Goal: Navigation & Orientation: Go to known website

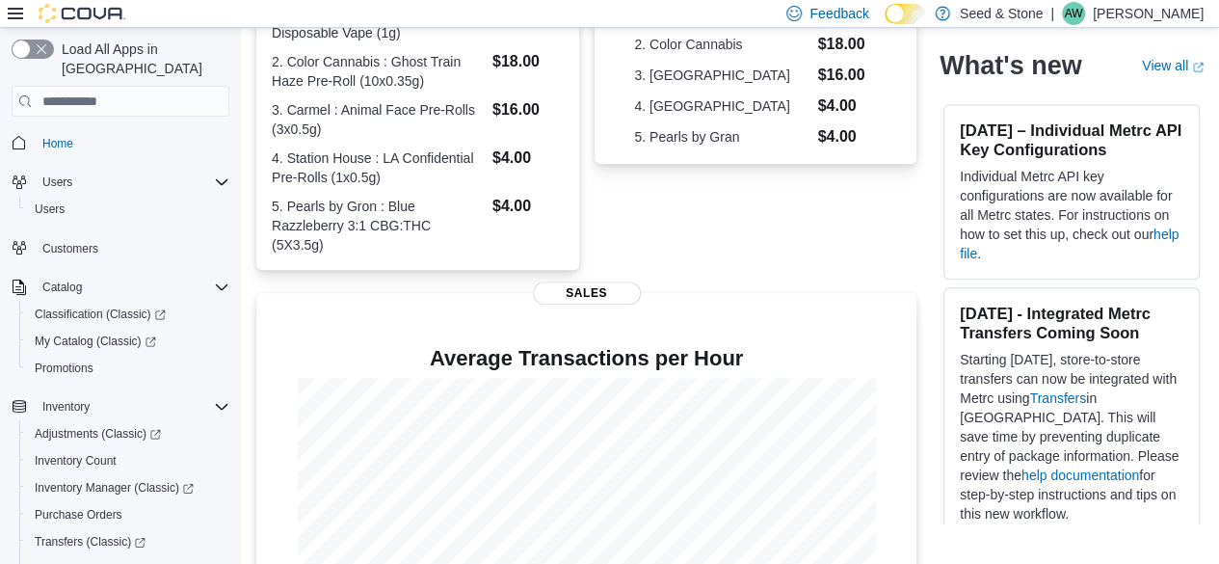
scroll to position [603, 0]
